Goal: Task Accomplishment & Management: Manage account settings

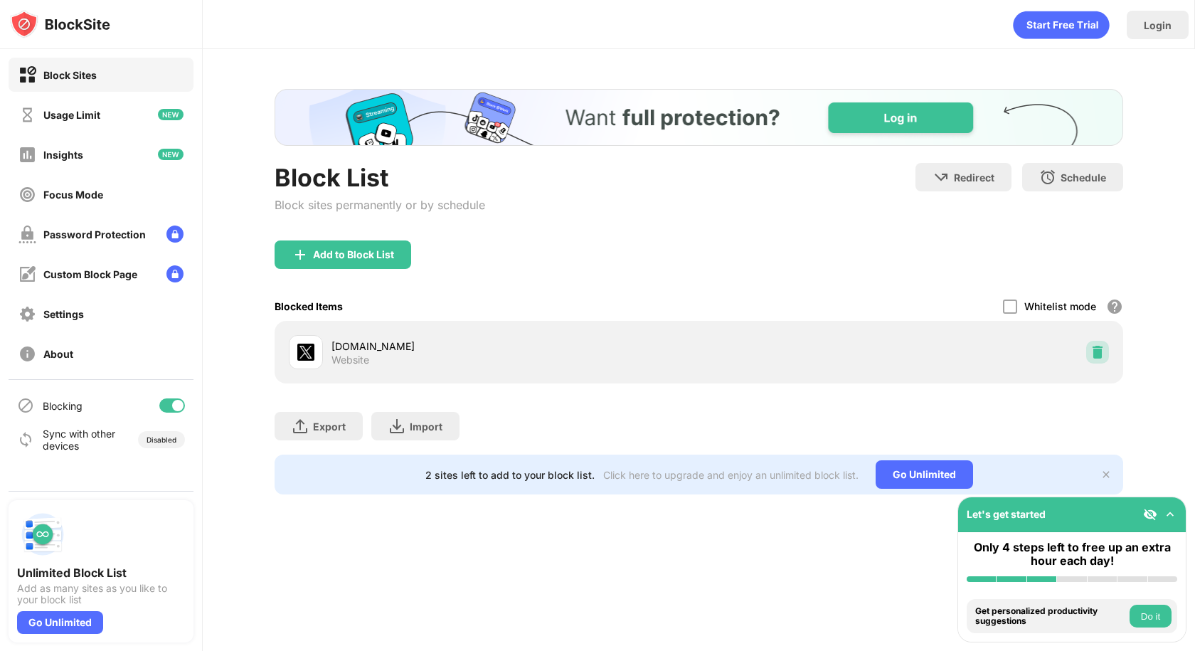
click at [1094, 344] on div at bounding box center [1097, 352] width 23 height 23
